Goal: Task Accomplishment & Management: Use online tool/utility

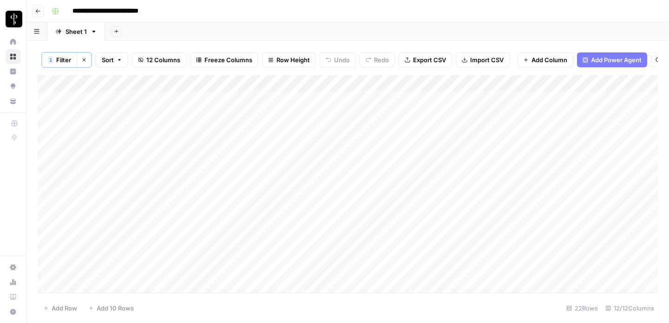
click at [248, 159] on div "Add Column" at bounding box center [348, 184] width 620 height 218
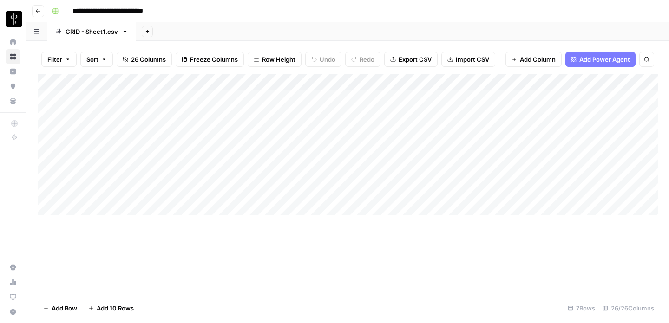
click at [267, 195] on div "Add Column" at bounding box center [348, 144] width 620 height 141
click at [288, 82] on div "Add Column" at bounding box center [348, 144] width 620 height 141
click at [292, 208] on div "Add Column" at bounding box center [348, 144] width 620 height 141
click at [68, 251] on div "Add Column" at bounding box center [348, 183] width 620 height 219
click at [46, 207] on div "Add Column" at bounding box center [348, 152] width 620 height 157
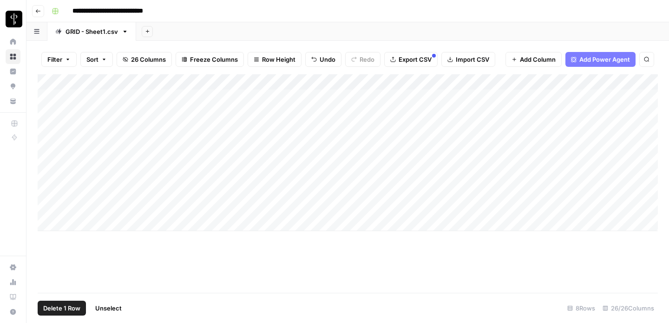
click at [73, 307] on span "Delete 1 Row" at bounding box center [61, 308] width 37 height 9
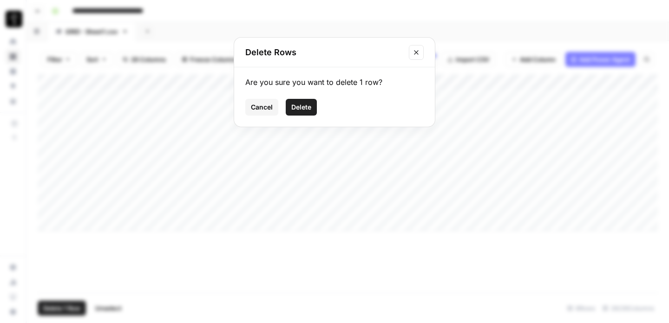
click at [304, 102] on button "Delete" at bounding box center [301, 107] width 31 height 17
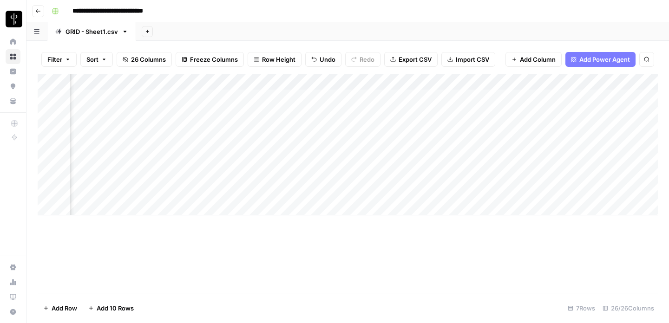
scroll to position [0, 120]
